Goal: Task Accomplishment & Management: Manage account settings

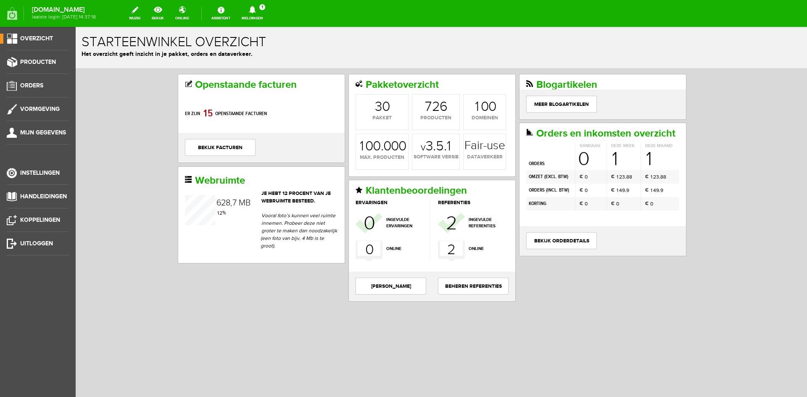
click at [268, 14] on link "Meldingen 1 Nieuwe orders Er is een nieuwe order( #1747 ) geplaatst door [PERSO…" at bounding box center [253, 13] width 32 height 18
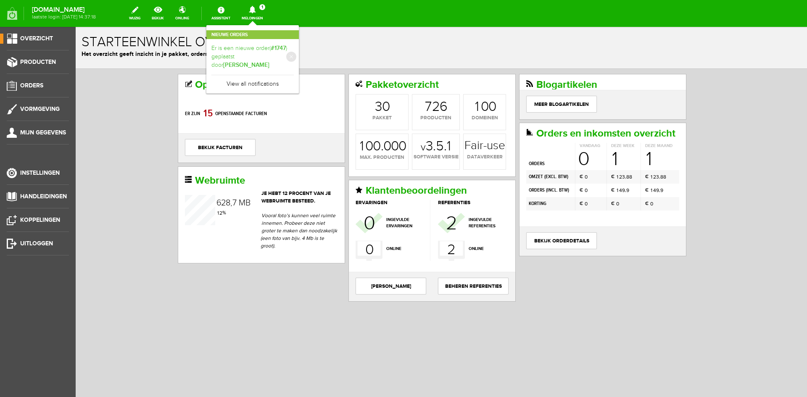
click at [275, 58] on link "Er is een nieuwe order( #1747 ) geplaatst door [PERSON_NAME]" at bounding box center [252, 57] width 82 height 26
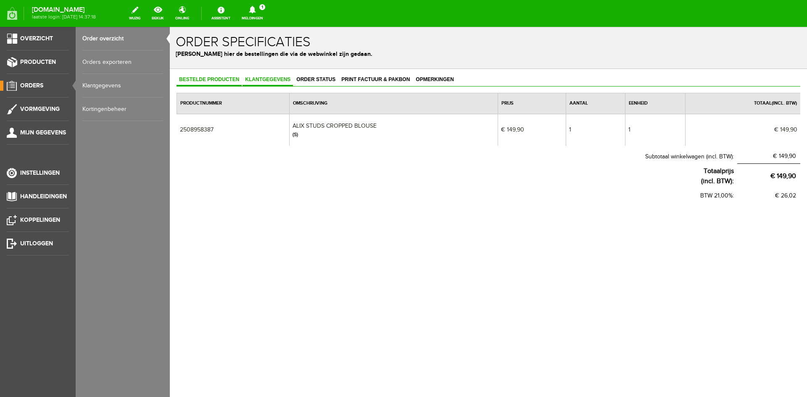
click at [260, 81] on span "Klantgegevens" at bounding box center [267, 79] width 50 height 6
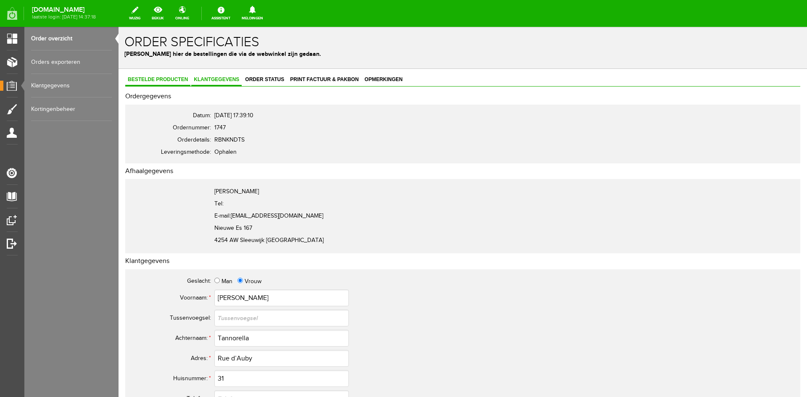
click at [154, 77] on span "Bestelde producten" at bounding box center [157, 79] width 65 height 6
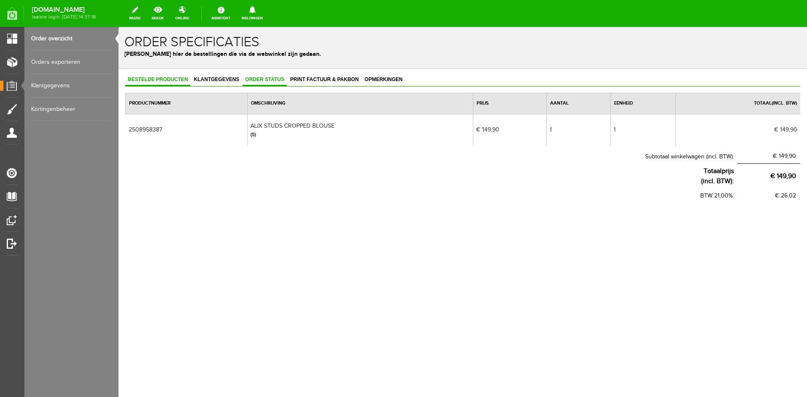
click at [268, 82] on span "Order status" at bounding box center [264, 79] width 44 height 6
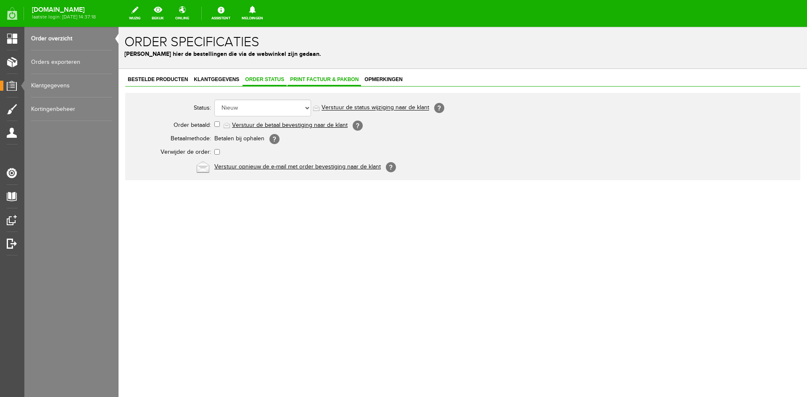
click at [325, 82] on span "Print factuur & pakbon" at bounding box center [324, 79] width 74 height 6
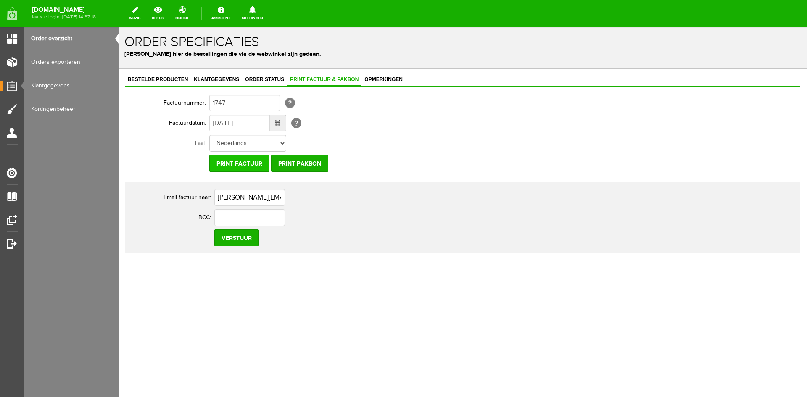
click at [250, 165] on input "Print factuur" at bounding box center [239, 163] width 60 height 17
click at [231, 170] on input "Print factuur" at bounding box center [239, 163] width 60 height 17
click at [235, 161] on input "Print factuur" at bounding box center [239, 163] width 60 height 17
click at [233, 167] on input "Print factuur" at bounding box center [239, 163] width 60 height 17
click at [260, 83] on link "Order status" at bounding box center [264, 80] width 44 height 12
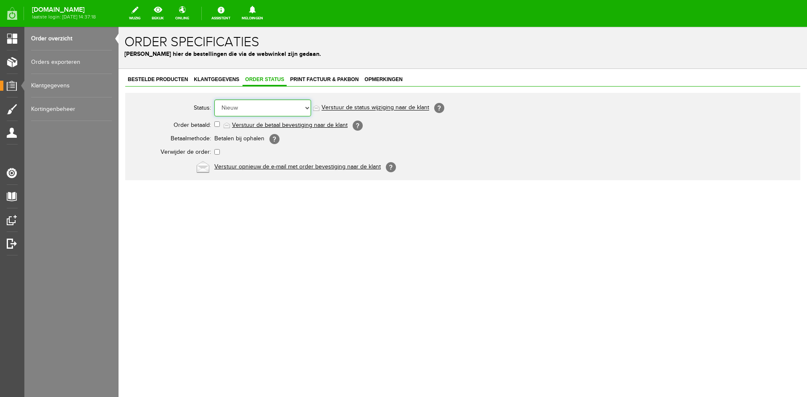
click at [307, 109] on select "Order niet afgerond Nieuw Order in behandeling Wacht op leverancier Wacht op be…" at bounding box center [262, 108] width 97 height 17
select select "2"
click at [214, 100] on select "Order niet afgerond Nieuw Order in behandeling Wacht op leverancier Wacht op be…" at bounding box center [262, 108] width 97 height 17
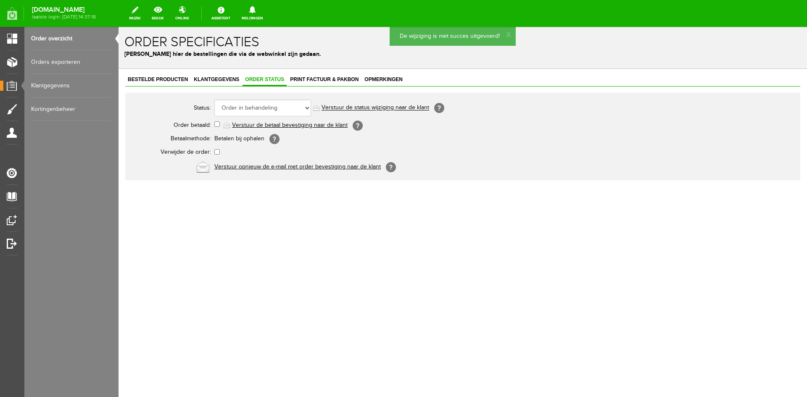
click at [335, 108] on link "Verstuur de status wijziging naar de klant" at bounding box center [375, 108] width 108 height 7
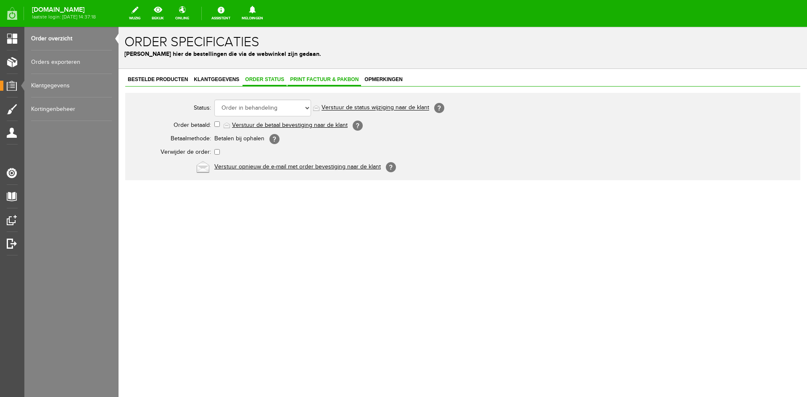
click at [314, 85] on link "Print factuur & pakbon" at bounding box center [324, 80] width 74 height 12
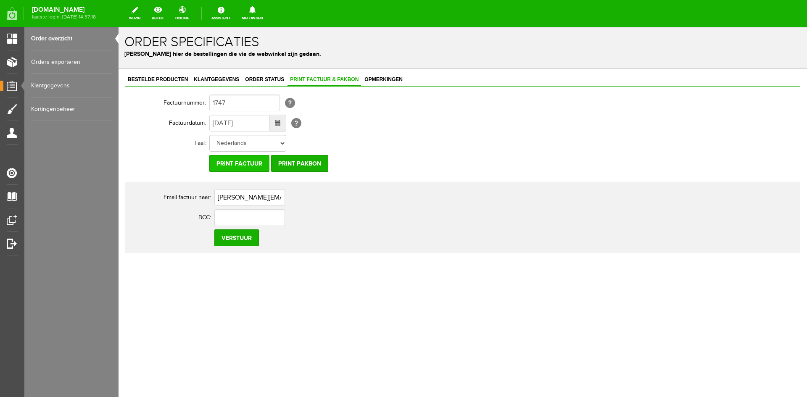
click at [245, 168] on input "Print factuur" at bounding box center [239, 163] width 60 height 17
